Goal: Information Seeking & Learning: Learn about a topic

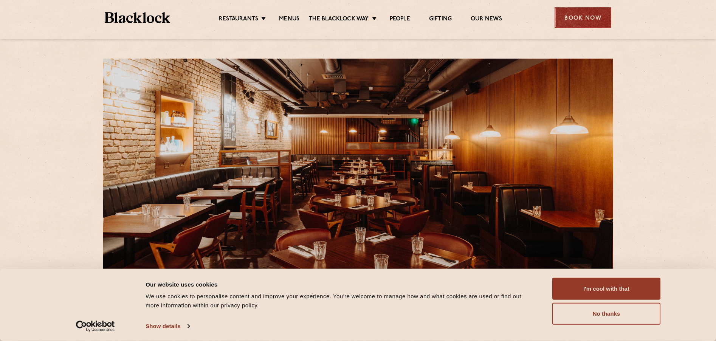
click at [590, 16] on div "Book Now" at bounding box center [583, 17] width 57 height 21
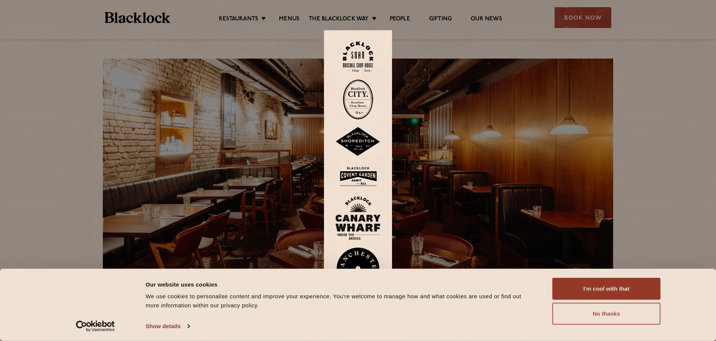
click at [609, 316] on button "No thanks" at bounding box center [606, 314] width 108 height 22
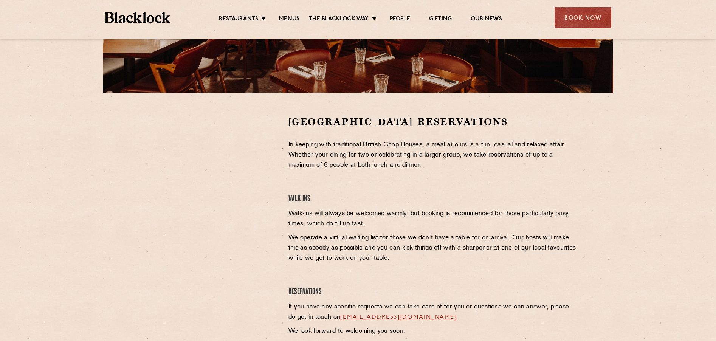
scroll to position [189, 0]
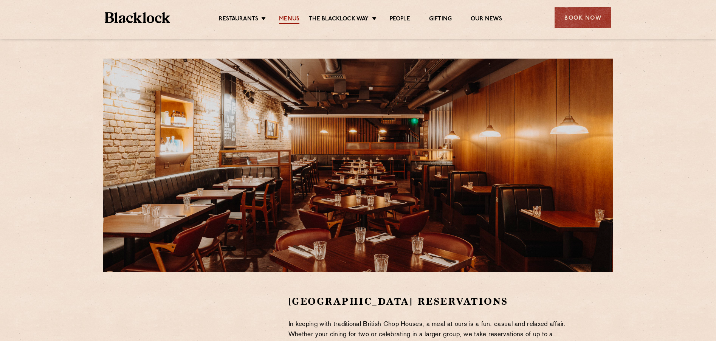
click at [283, 21] on link "Menus" at bounding box center [289, 20] width 20 height 8
